Goal: Information Seeking & Learning: Learn about a topic

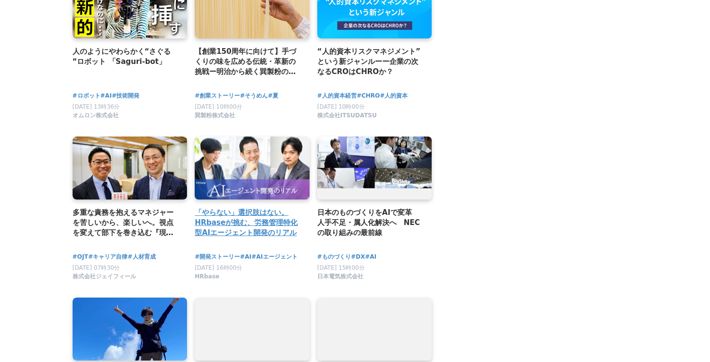
scroll to position [1143, 0]
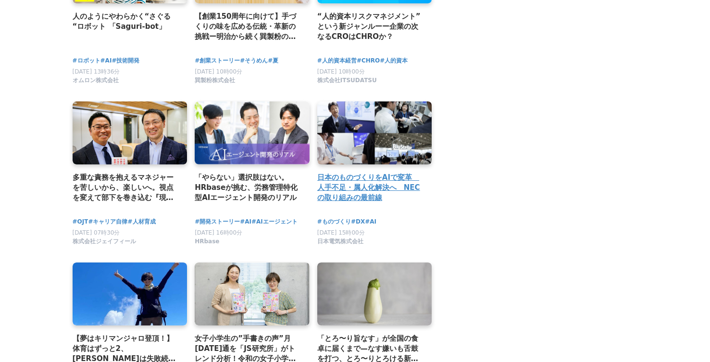
click at [384, 184] on h2 "日本のものづくりをAIで変革　人手不足・属人化解決へ　NECの取り組みの最前線" at bounding box center [370, 187] width 107 height 31
